Goal: Transaction & Acquisition: Purchase product/service

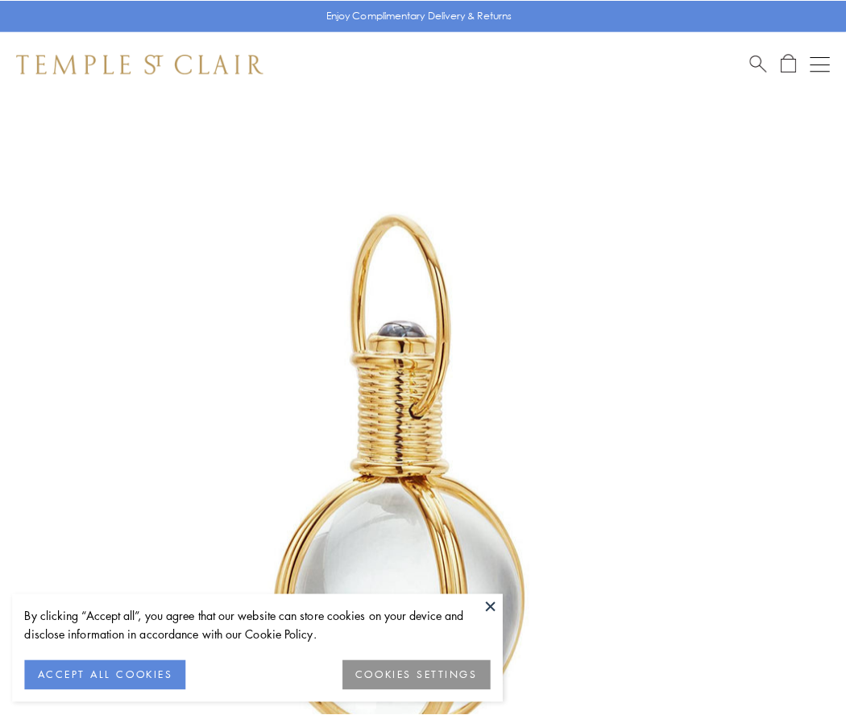
scroll to position [421, 0]
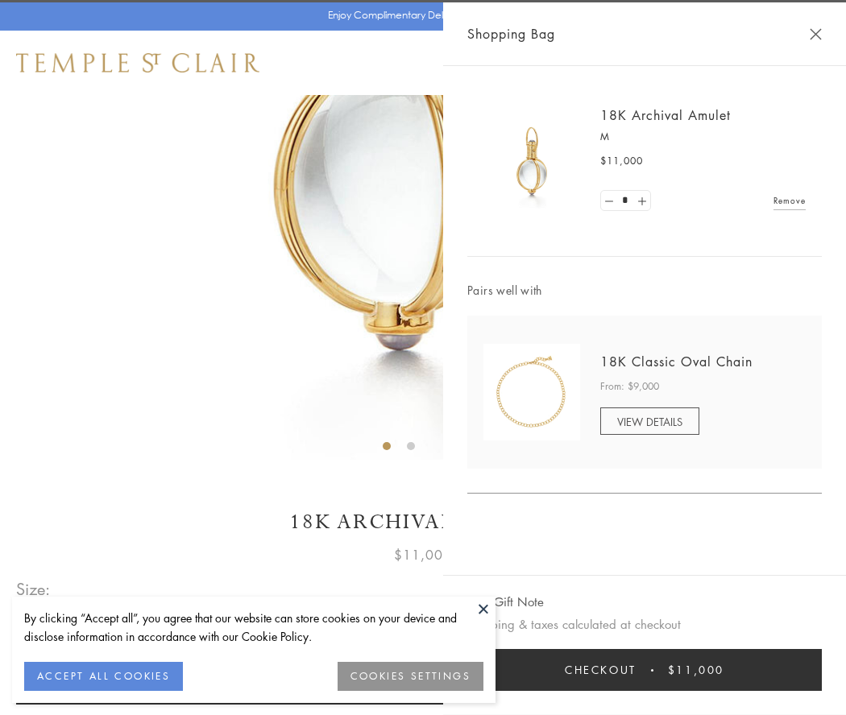
click at [644, 670] on button "Checkout $11,000" at bounding box center [644, 670] width 354 height 42
